Goal: Task Accomplishment & Management: Manage account settings

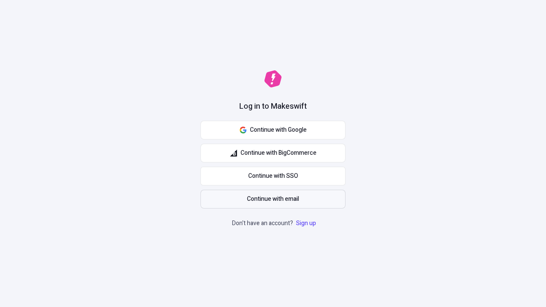
click at [273, 199] on span "Continue with email" at bounding box center [273, 199] width 52 height 9
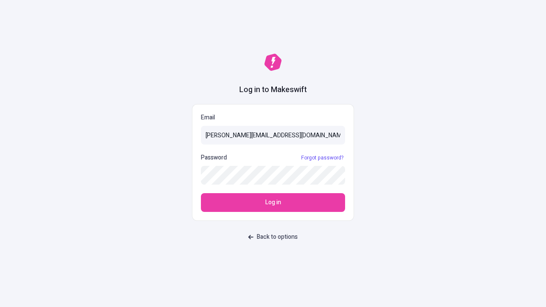
type input "sasha+test-ui@makeswift.com"
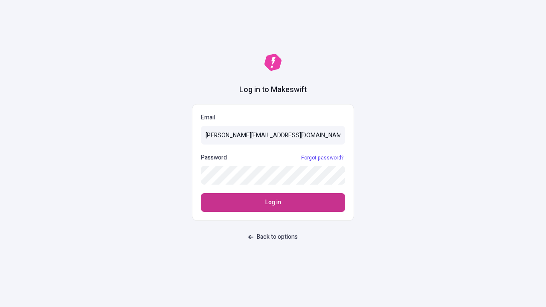
click at [273, 203] on span "Log in" at bounding box center [274, 202] width 16 height 9
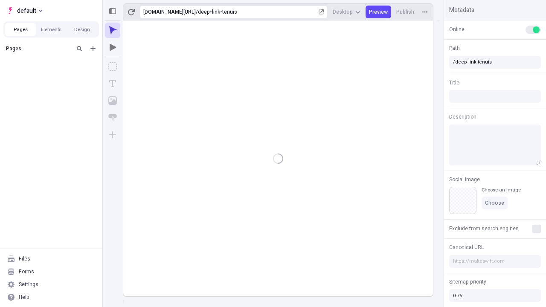
type input "/deep-link-tenuis"
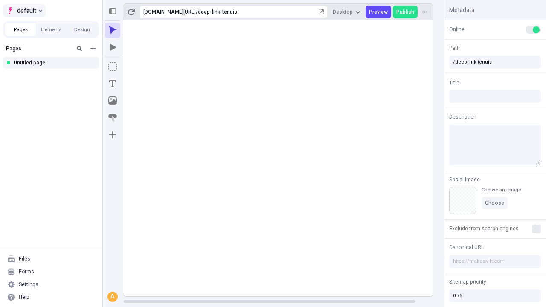
click at [24, 11] on span "default" at bounding box center [26, 11] width 19 height 10
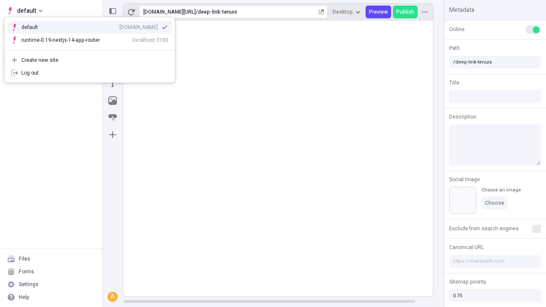
click at [120, 26] on div "[DOMAIN_NAME]" at bounding box center [139, 27] width 38 height 7
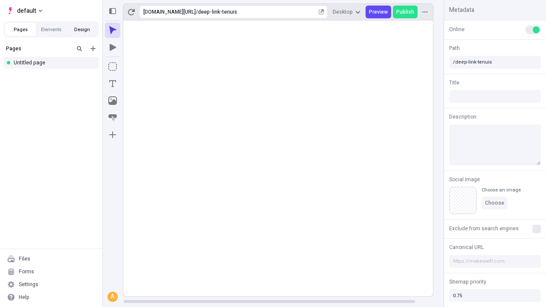
click at [82, 29] on button "Design" at bounding box center [82, 29] width 31 height 13
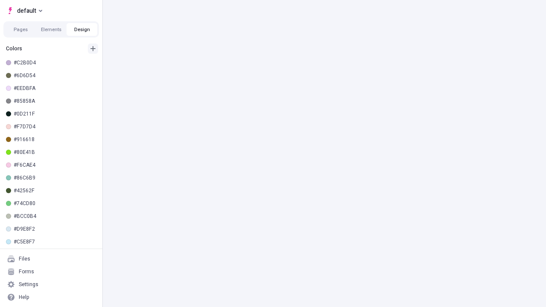
click at [93, 49] on icon "button" at bounding box center [93, 48] width 5 height 5
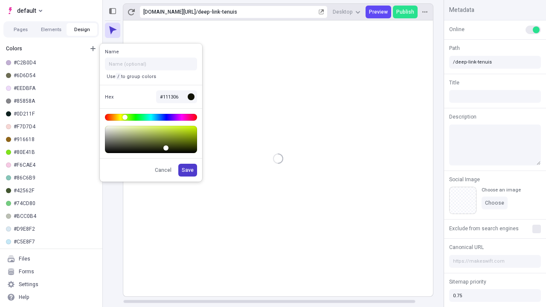
click at [188, 170] on span "Save" at bounding box center [188, 170] width 12 height 7
